Goal: Transaction & Acquisition: Subscribe to service/newsletter

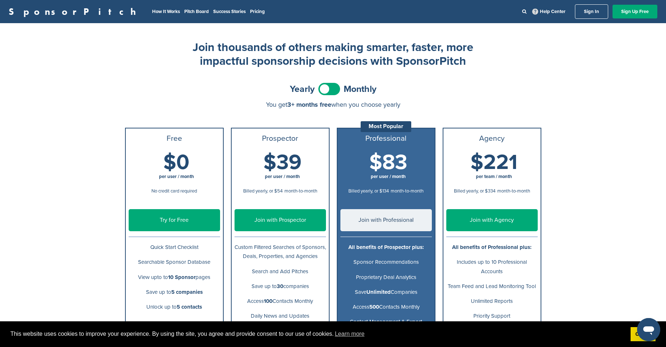
click at [590, 13] on link "Sign In" at bounding box center [591, 11] width 33 height 14
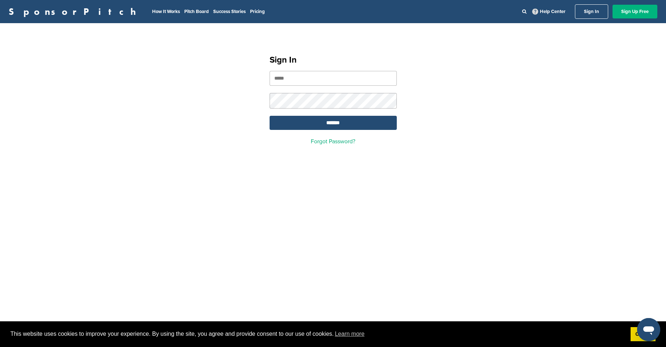
click at [624, 17] on link "Sign Up Free" at bounding box center [635, 12] width 45 height 14
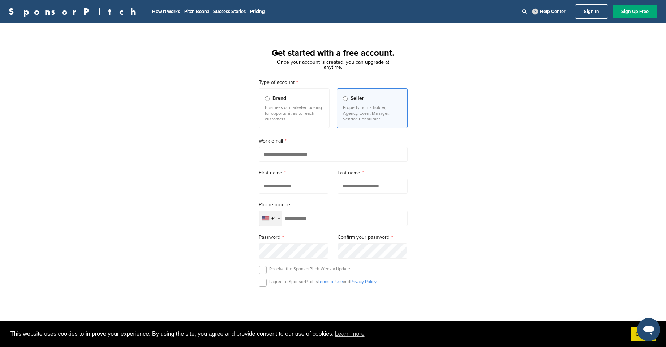
click at [347, 154] on input "email" at bounding box center [333, 154] width 149 height 15
type input "*****"
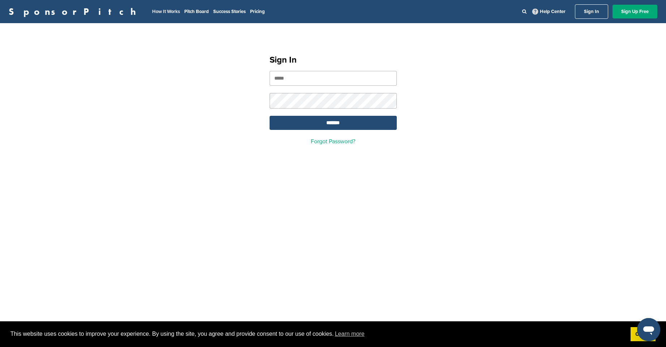
click at [152, 12] on link "How It Works" at bounding box center [166, 12] width 28 height 6
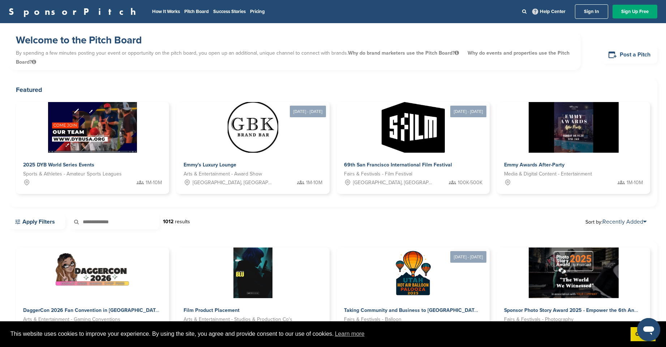
click at [637, 55] on link "Post a Pitch" at bounding box center [630, 55] width 55 height 18
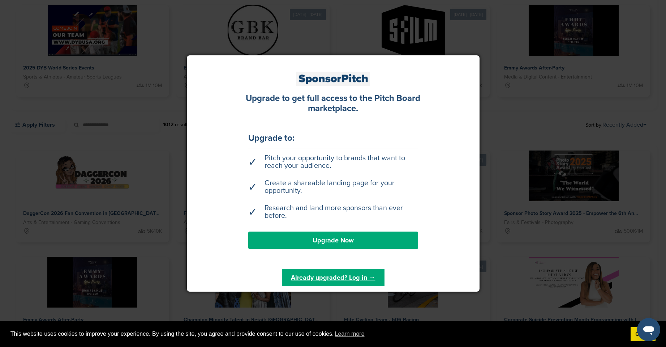
scroll to position [108, 0]
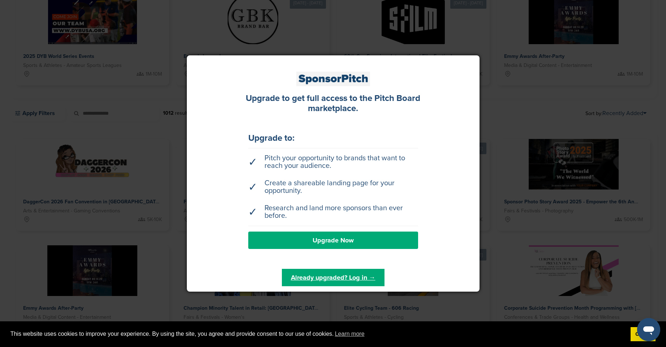
click at [362, 45] on div at bounding box center [333, 173] width 666 height 347
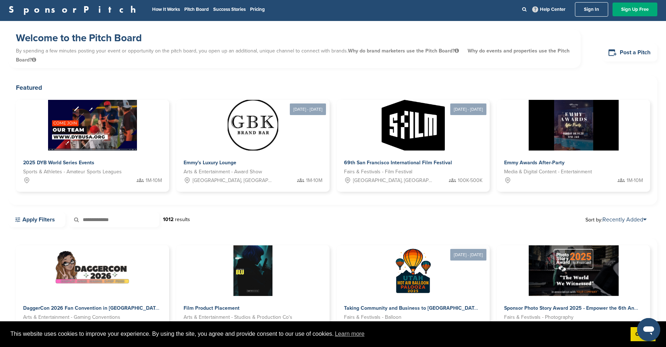
scroll to position [0, 0]
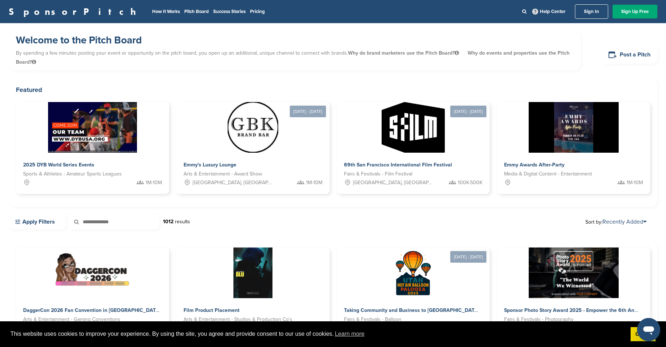
click at [250, 8] on li "Pricing" at bounding box center [257, 12] width 15 height 8
click at [250, 11] on link "Pricing" at bounding box center [257, 12] width 15 height 6
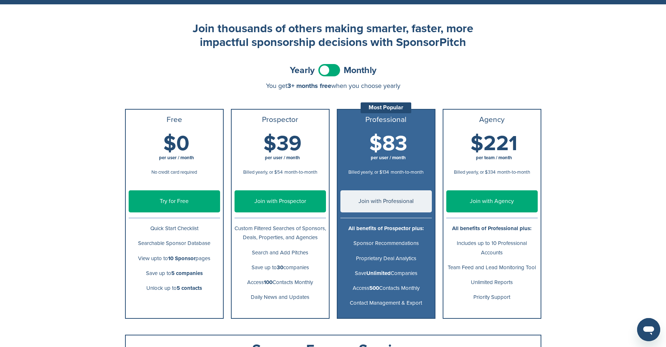
scroll to position [36, 0]
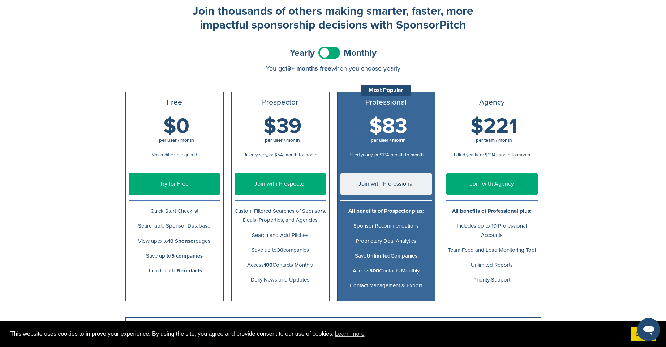
click at [322, 57] on span at bounding box center [330, 53] width 22 height 12
click at [324, 57] on span at bounding box center [330, 53] width 22 height 12
